Goal: Find specific page/section: Find specific page/section

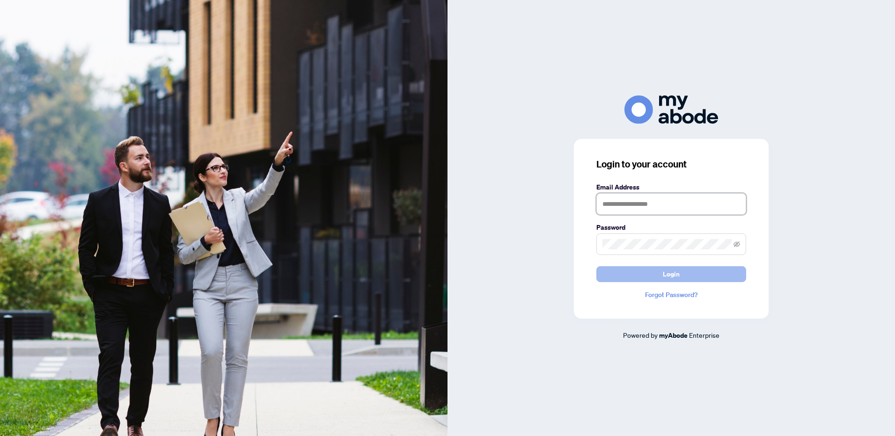
type input "**********"
click at [672, 274] on span "Login" at bounding box center [671, 274] width 17 height 15
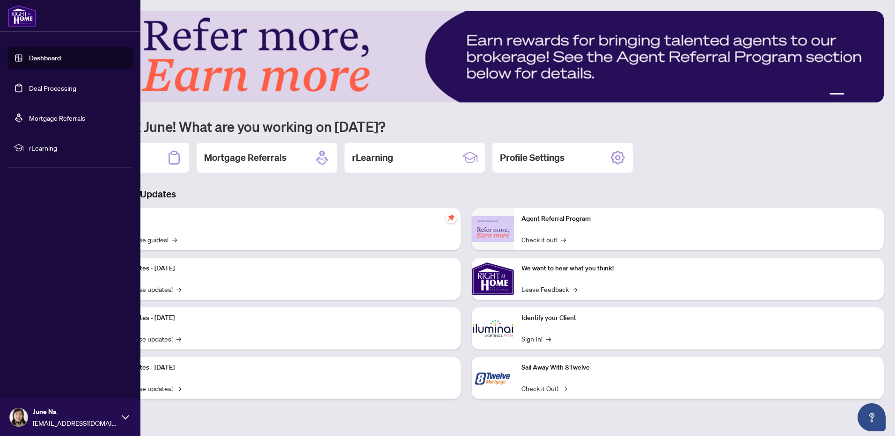
click at [45, 90] on link "Deal Processing" at bounding box center [52, 88] width 47 height 8
